Goal: Information Seeking & Learning: Learn about a topic

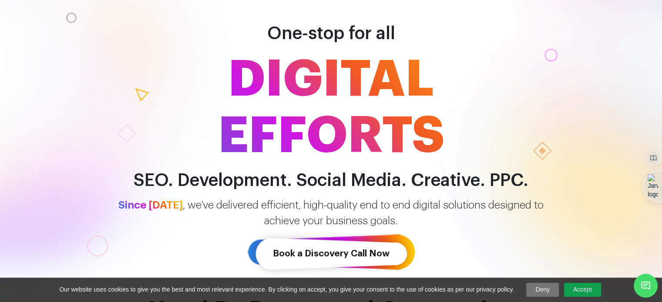
scroll to position [87, 0]
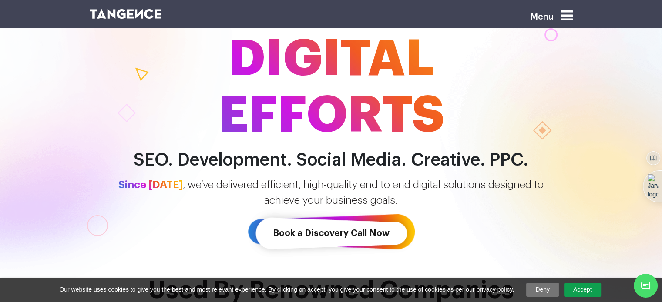
click at [583, 290] on link "Accept" at bounding box center [582, 290] width 37 height 14
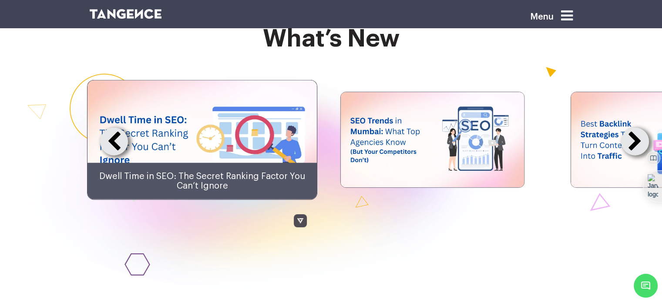
scroll to position [2001, 0]
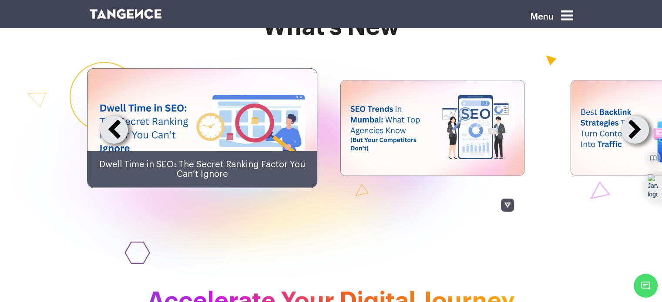
click at [492, 173] on img at bounding box center [433, 127] width 184 height 95
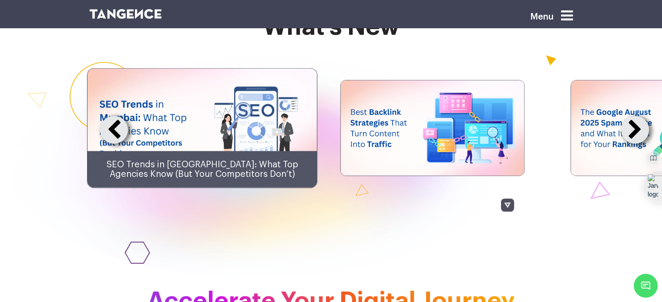
click at [443, 161] on img at bounding box center [433, 127] width 184 height 95
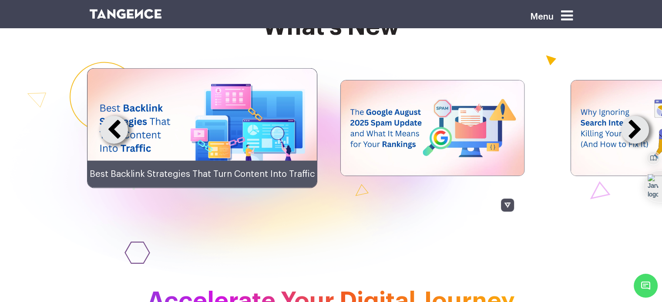
scroll to position [0, 0]
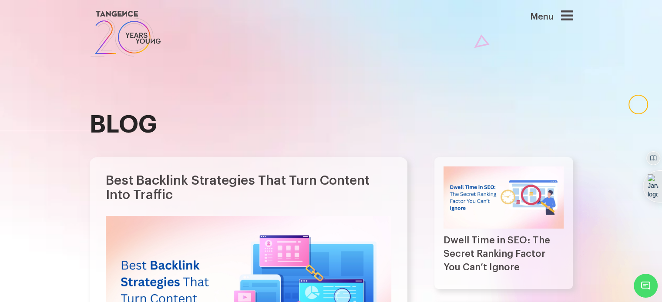
click at [116, 13] on img at bounding box center [126, 34] width 72 height 50
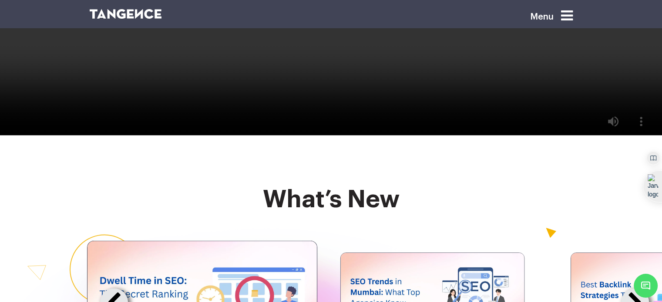
scroll to position [1470, 0]
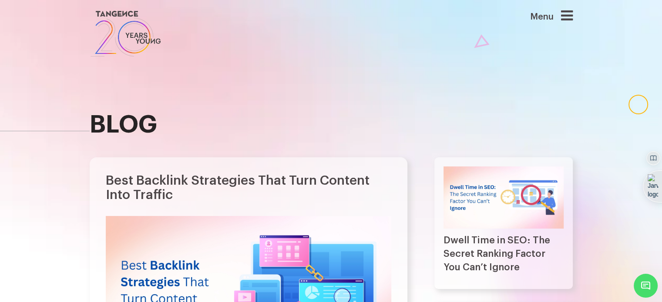
click at [116, 9] on img at bounding box center [126, 34] width 72 height 50
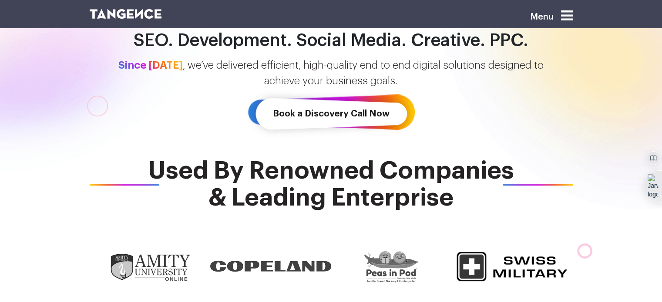
scroll to position [261, 0]
